Goal: Book appointment/travel/reservation

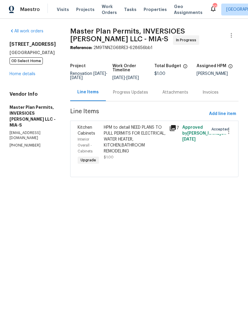
click at [61, 10] on span "Visits" at bounding box center [63, 10] width 12 height 6
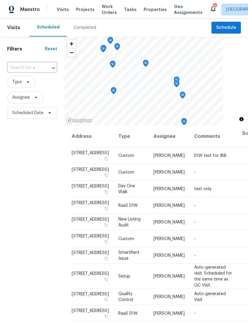
click at [60, 7] on span "Visits" at bounding box center [63, 10] width 12 height 6
click at [230, 25] on span "Schedule" at bounding box center [226, 27] width 20 height 7
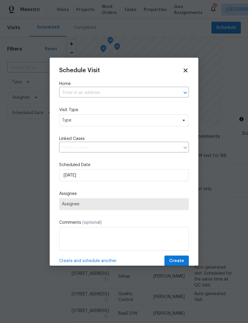
click at [122, 88] on input "text" at bounding box center [115, 92] width 113 height 9
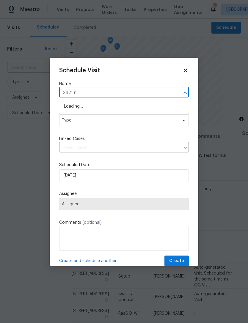
type input "2421 nw"
click at [125, 116] on li "[STREET_ADDRESS]" at bounding box center [124, 116] width 130 height 10
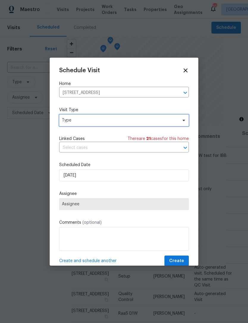
click at [129, 118] on span "Type" at bounding box center [120, 120] width 116 height 6
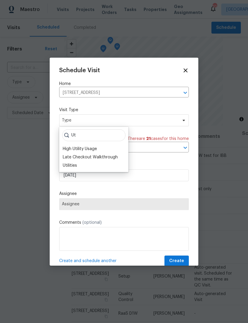
type input "Ut"
click at [79, 165] on div "Utilities" at bounding box center [94, 165] width 66 height 8
click at [73, 164] on div "Utilities" at bounding box center [70, 166] width 14 height 6
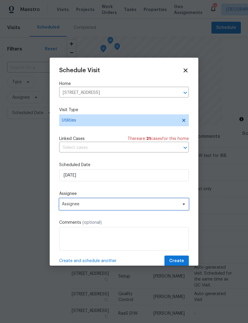
click at [118, 206] on span "Assignee" at bounding box center [120, 204] width 117 height 5
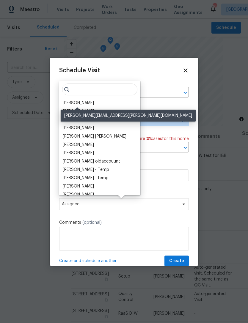
click at [87, 102] on div "[PERSON_NAME]" at bounding box center [78, 103] width 31 height 6
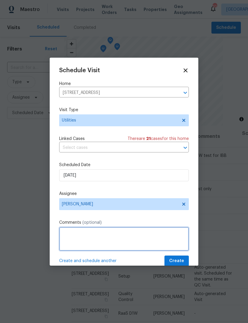
click at [125, 233] on textarea at bounding box center [124, 239] width 130 height 24
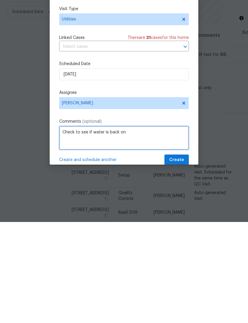
type textarea "Check to see if water is back on"
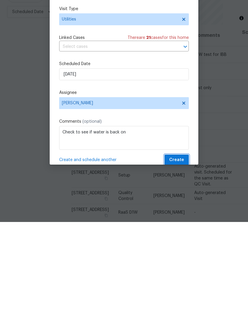
click at [176, 257] on span "Create" at bounding box center [176, 260] width 15 height 7
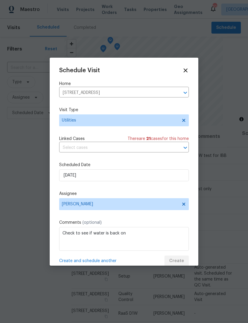
scroll to position [0, 0]
